Goal: Task Accomplishment & Management: Manage account settings

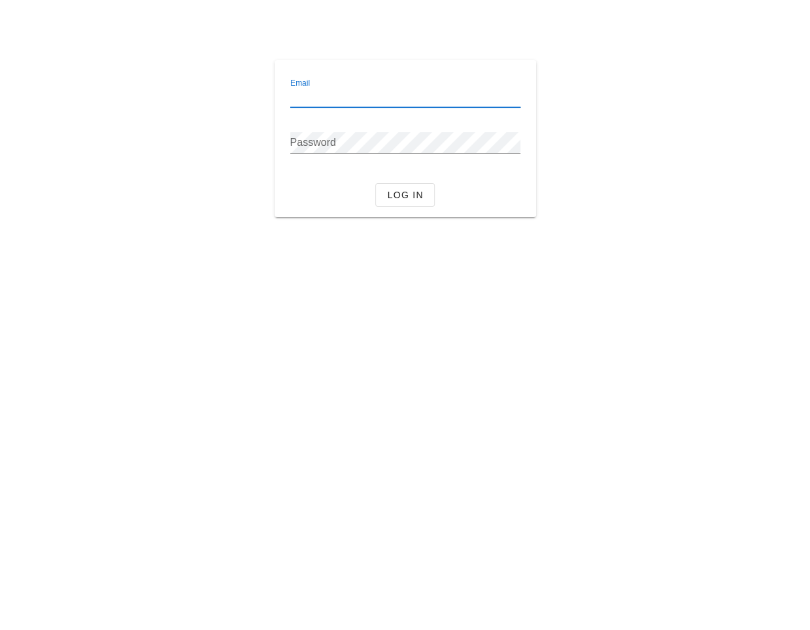
click at [384, 98] on input "Email" at bounding box center [405, 96] width 230 height 21
type input "[EMAIL_ADDRESS][DOMAIN_NAME]"
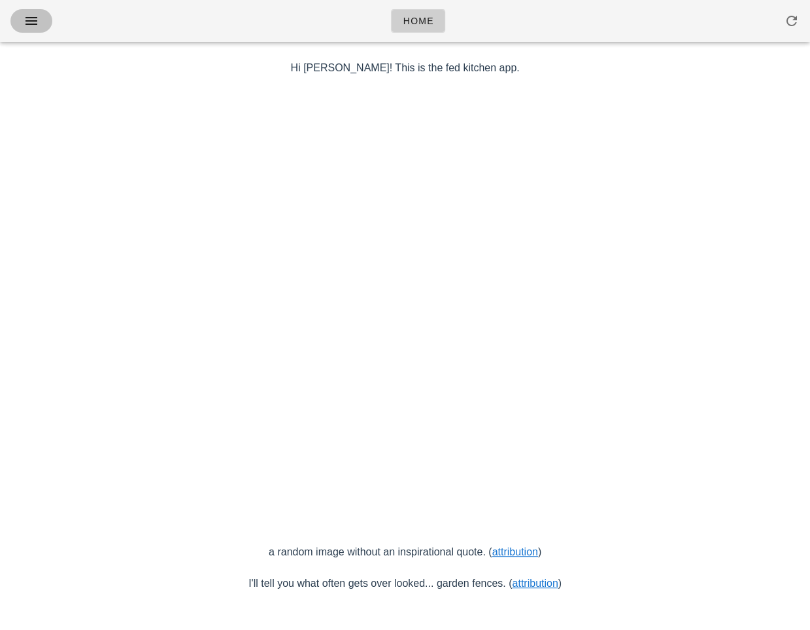
click at [37, 17] on icon "button" at bounding box center [32, 21] width 16 height 16
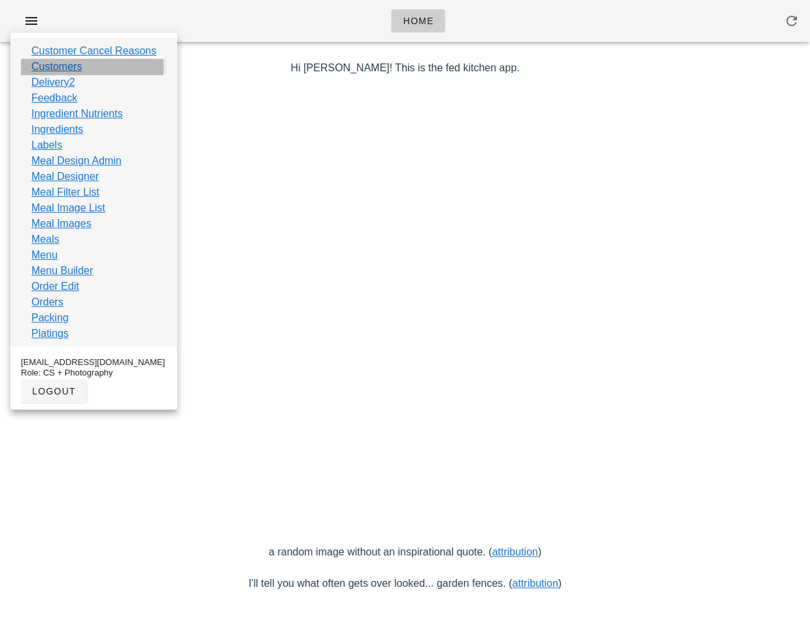
click at [74, 68] on link "Customers" at bounding box center [56, 67] width 50 height 16
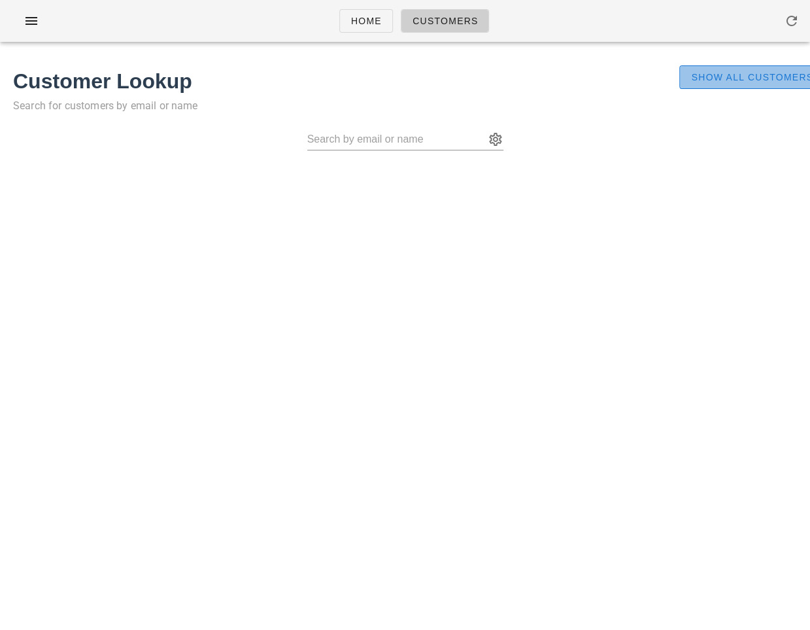
click at [751, 77] on span "Show All Customers" at bounding box center [751, 77] width 123 height 10
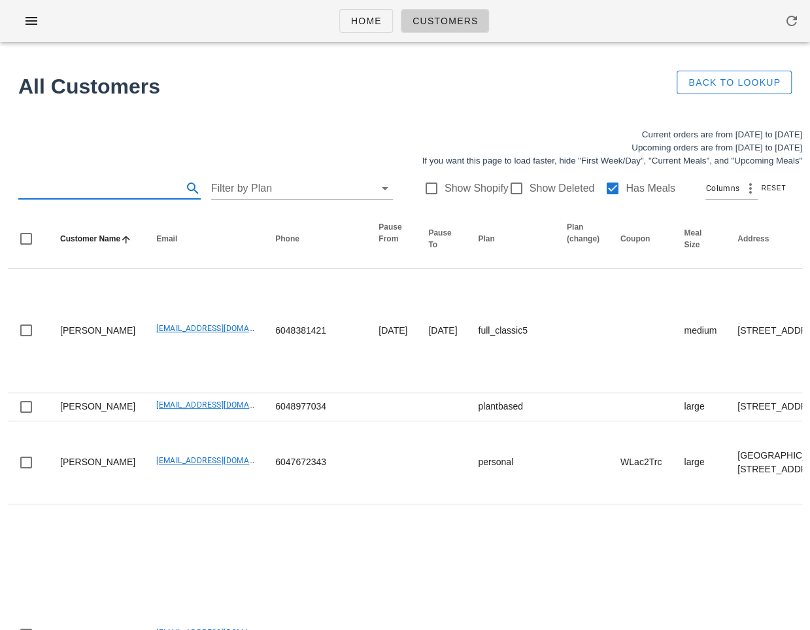
click at [114, 183] on input "text" at bounding box center [98, 188] width 161 height 21
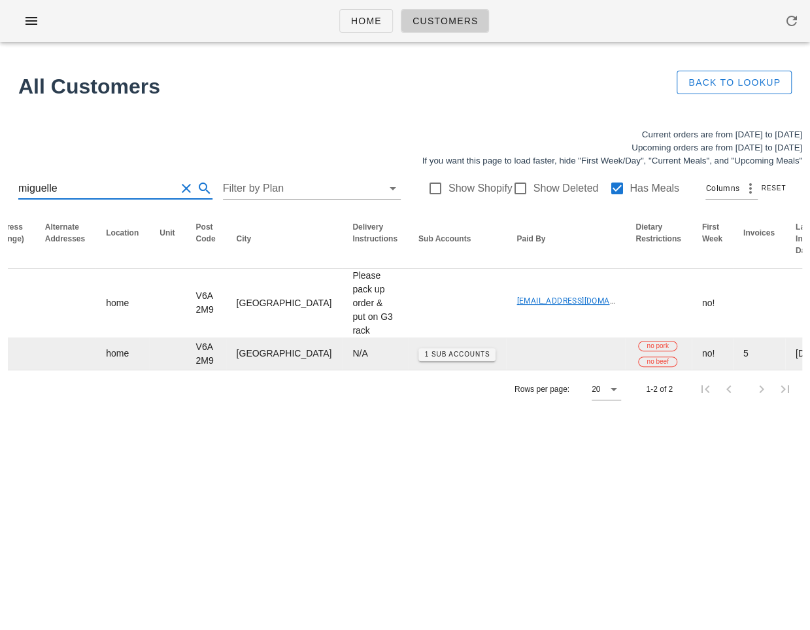
scroll to position [0, 934]
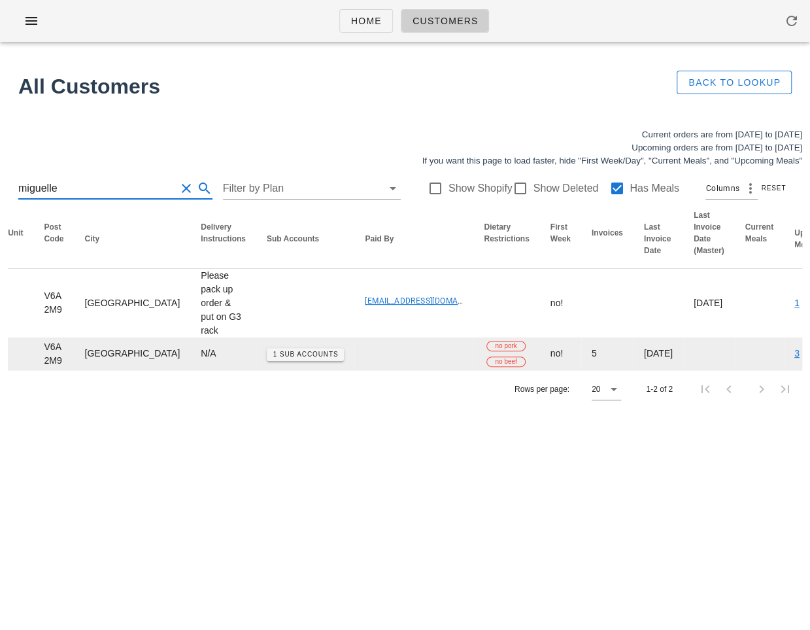
type input "miguelle"
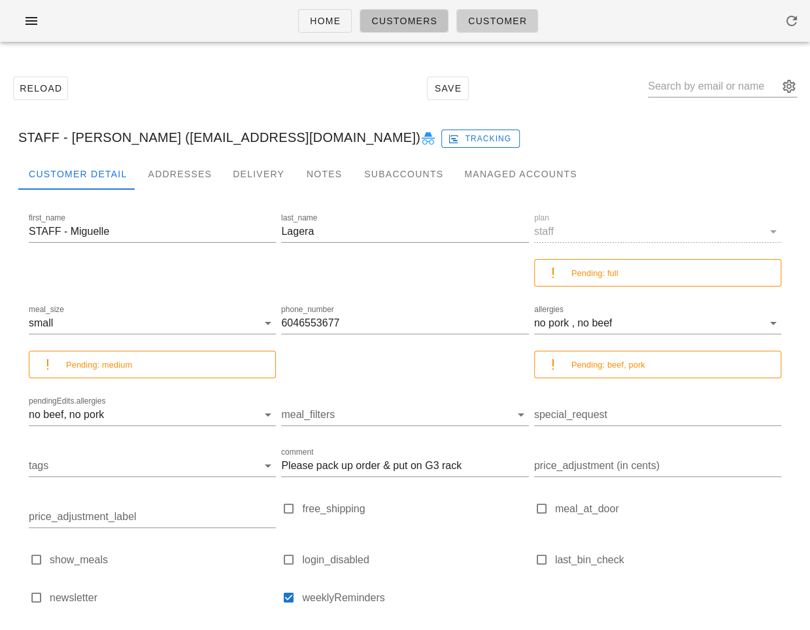
click at [390, 25] on span "Customers" at bounding box center [404, 21] width 67 height 10
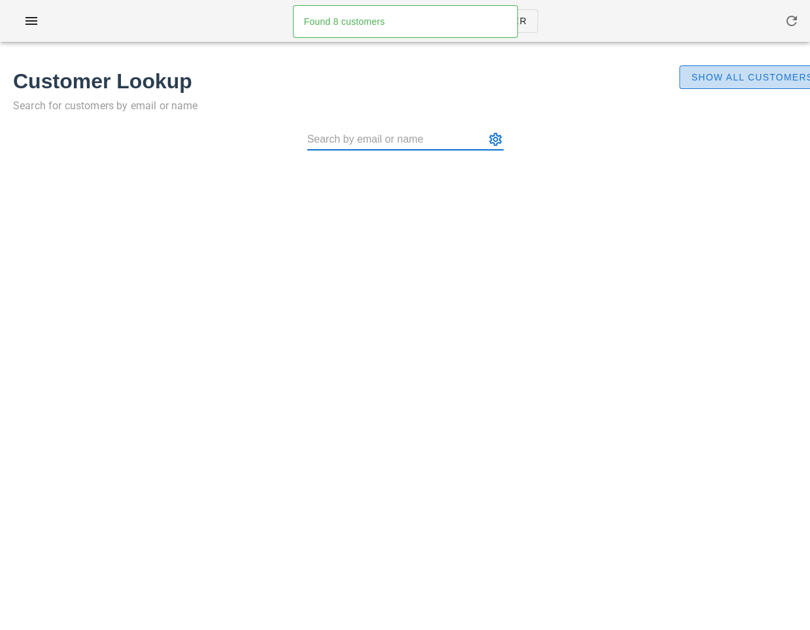
click at [694, 72] on span "Show All Customers" at bounding box center [751, 77] width 123 height 10
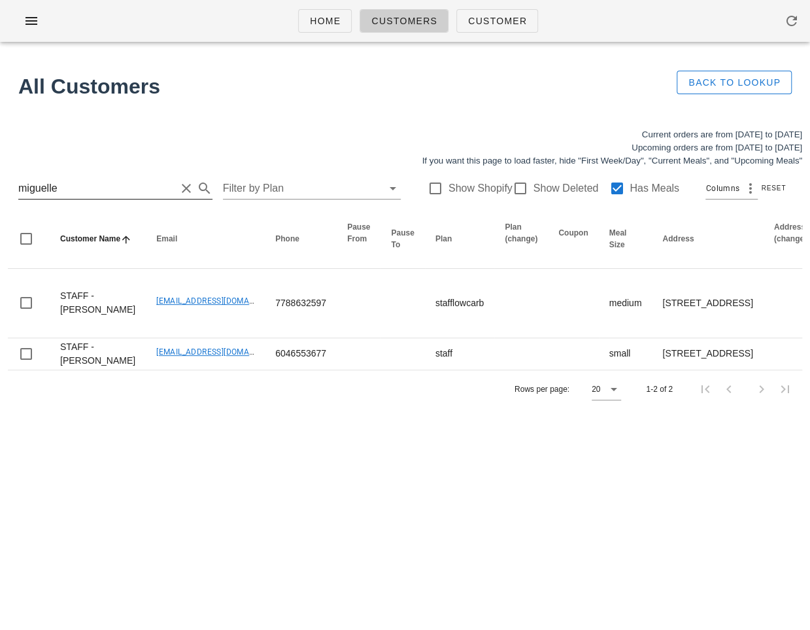
click at [36, 192] on input "miguelle" at bounding box center [97, 188] width 158 height 21
paste input "elissalfowler5@gmail.com"
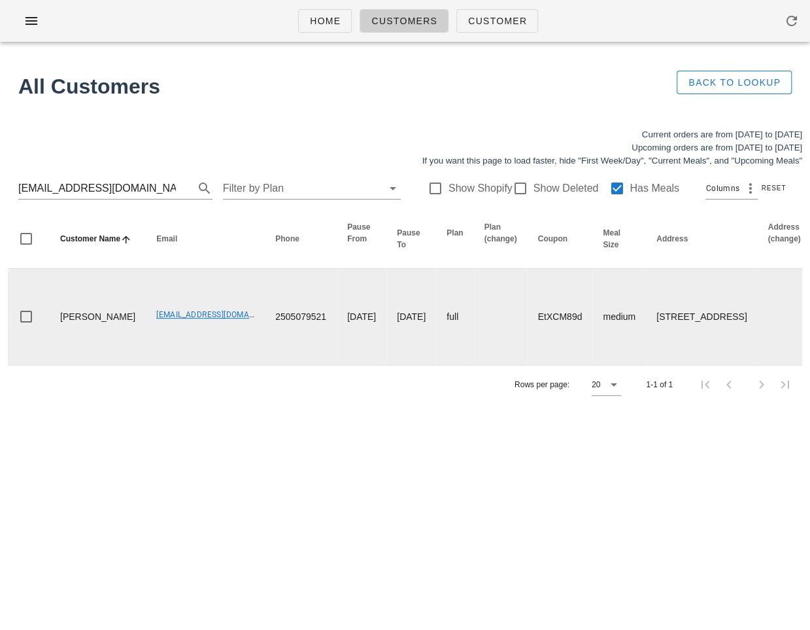
drag, startPoint x: 601, startPoint y: 322, endPoint x: 650, endPoint y: 362, distance: 63.2
click at [650, 362] on td "205-828 Cardero St, Vancouver, V6G2G5" at bounding box center [701, 317] width 111 height 96
copy td "205-828 Cardero St, Vancouver,"
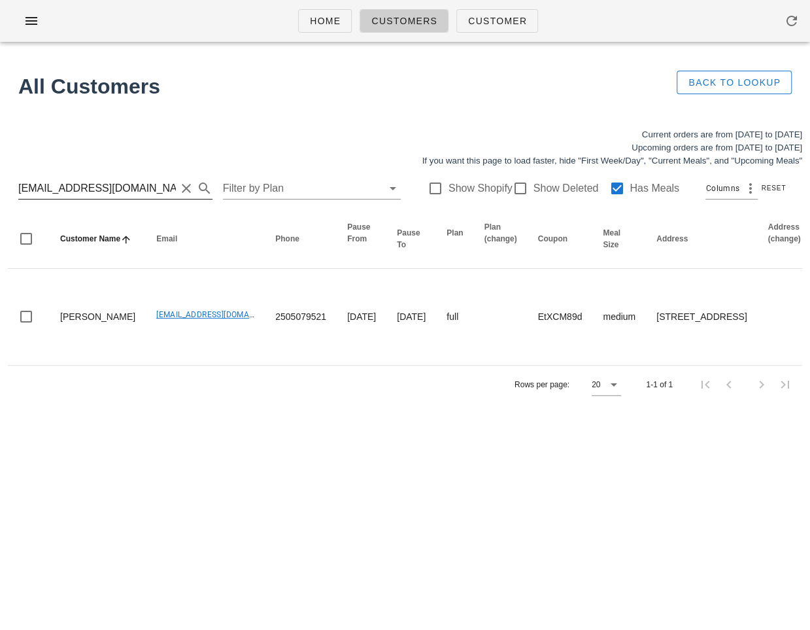
click at [120, 178] on input "melissalfowler5@gmail.com" at bounding box center [97, 188] width 158 height 21
paste input "brendaschedel"
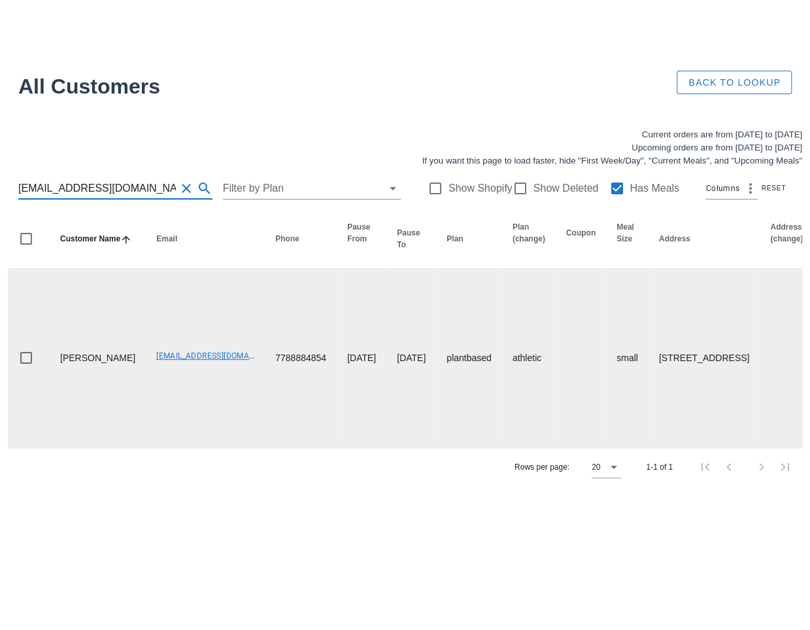
type input "brendaschedel@gmail.com"
